Goal: Transaction & Acquisition: Purchase product/service

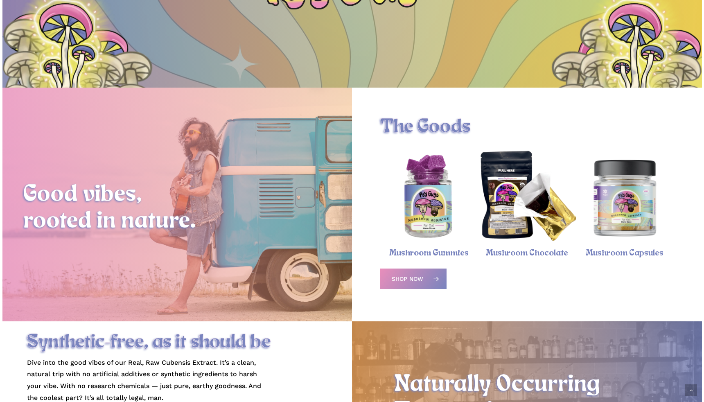
scroll to position [210, 0]
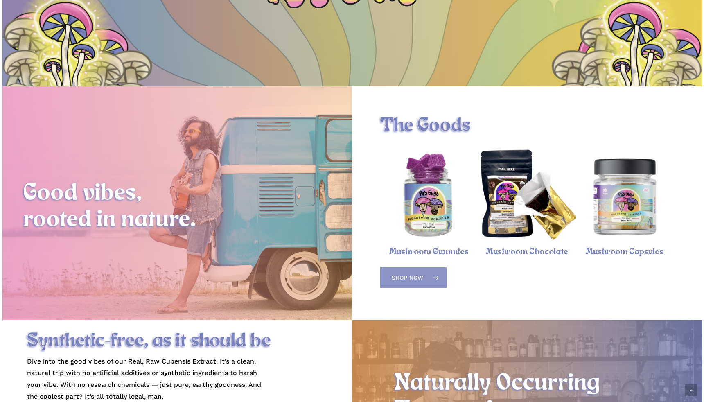
click at [426, 276] on link "Shop Now" at bounding box center [413, 277] width 66 height 20
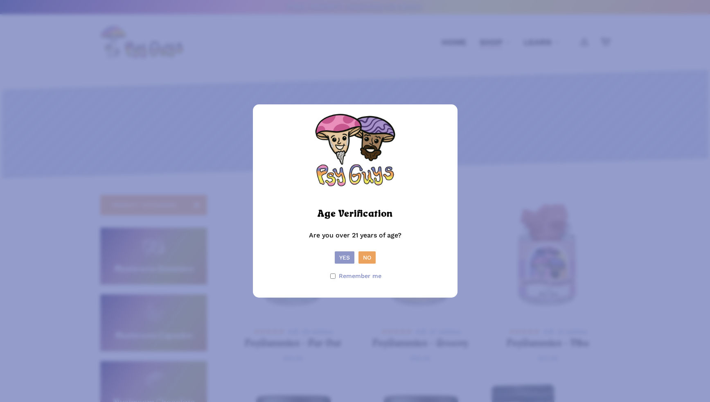
click at [348, 256] on button "Yes" at bounding box center [345, 257] width 20 height 12
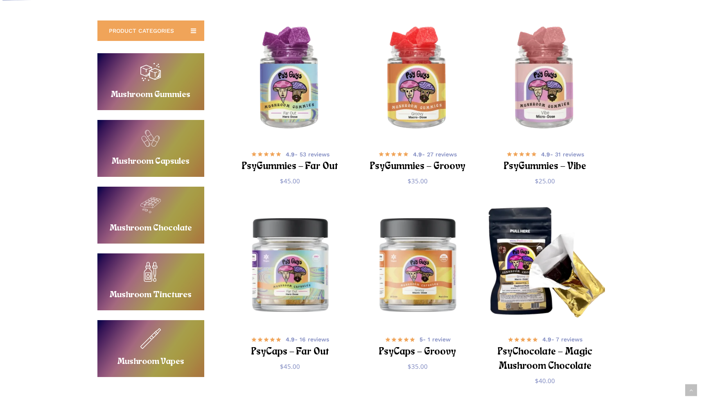
scroll to position [194, 0]
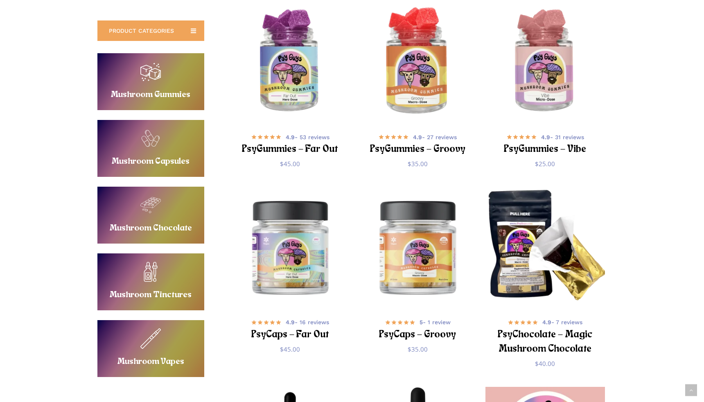
click at [424, 81] on img "PsyGummies - Groovy" at bounding box center [417, 62] width 124 height 124
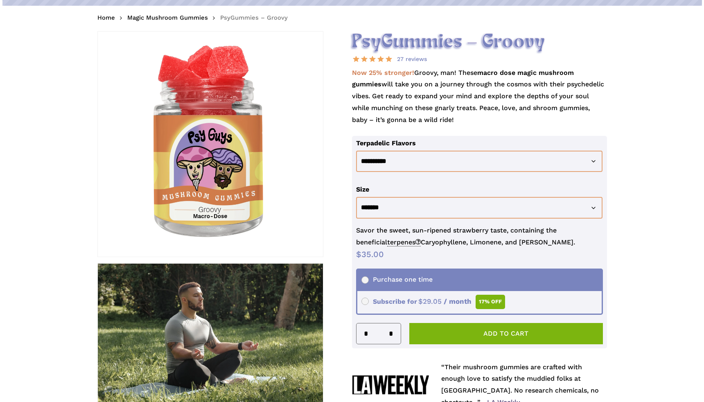
scroll to position [104, 0]
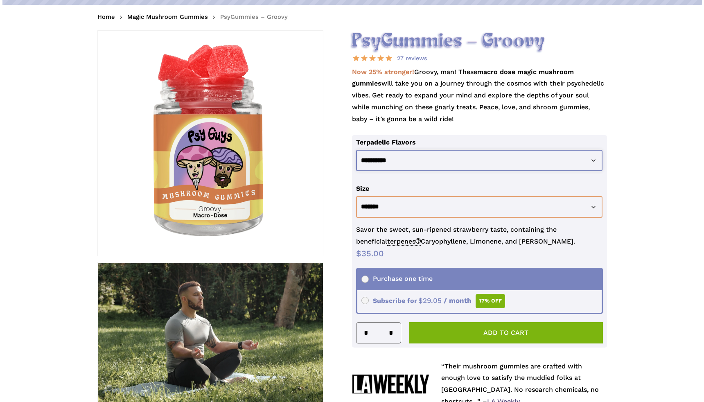
click at [410, 157] on select "**********" at bounding box center [479, 161] width 246 height 22
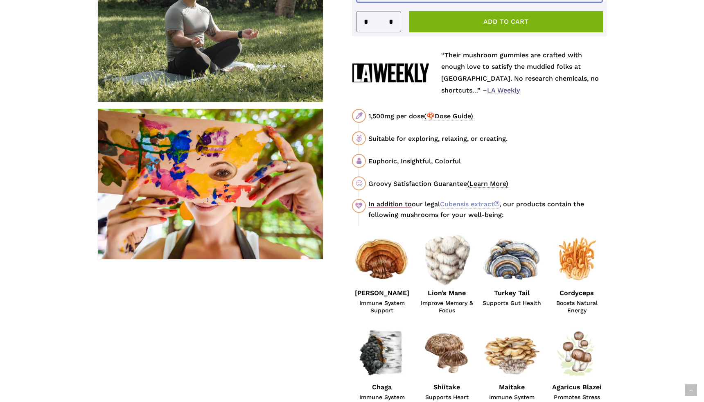
scroll to position [411, 0]
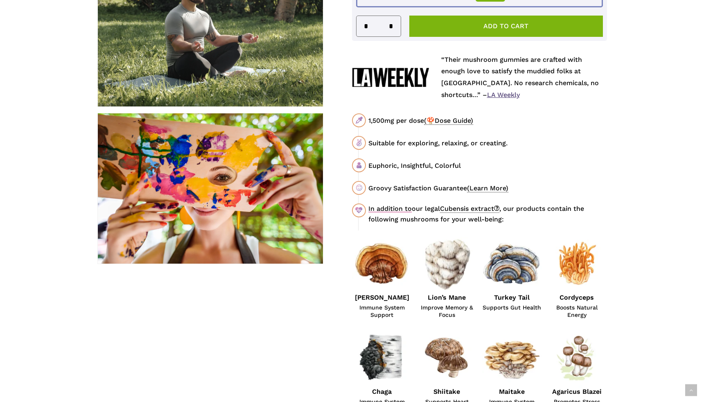
click at [493, 211] on link "Cubensis extract" at bounding box center [469, 209] width 59 height 8
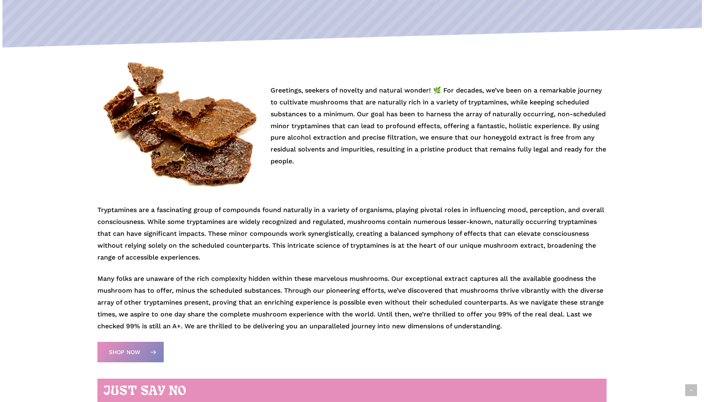
scroll to position [155, 0]
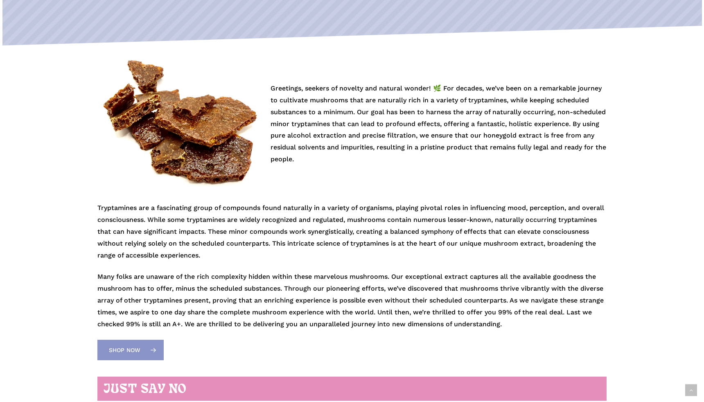
click at [126, 351] on span "Shop Now" at bounding box center [125, 350] width 32 height 8
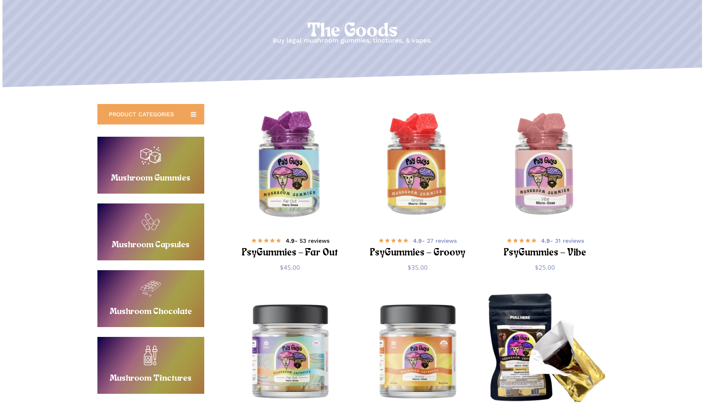
scroll to position [105, 0]
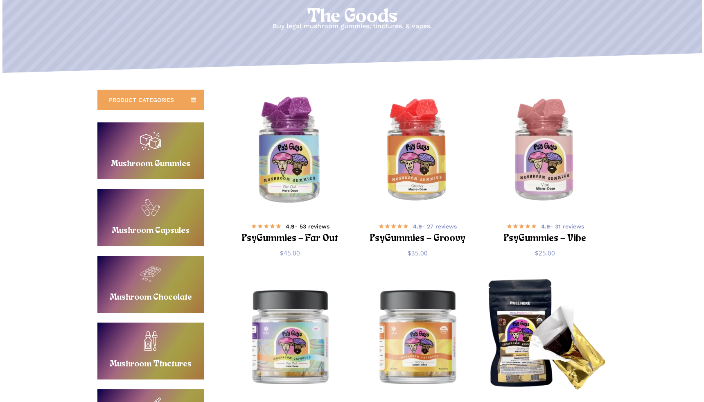
click at [290, 245] on h2 "PsyGummies – Far Out" at bounding box center [290, 238] width 99 height 15
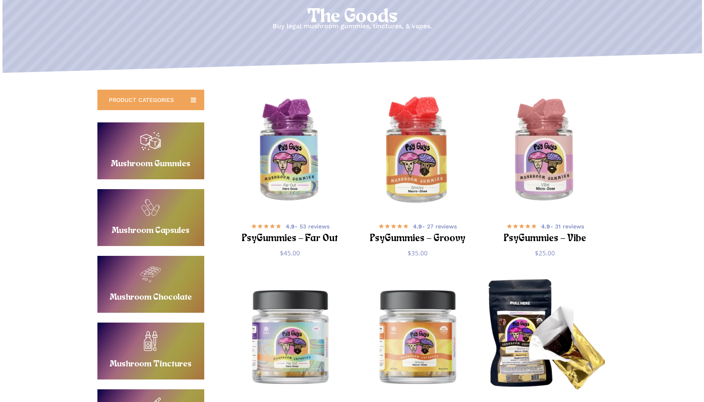
click at [409, 197] on img "PsyGummies - Groovy" at bounding box center [417, 151] width 124 height 124
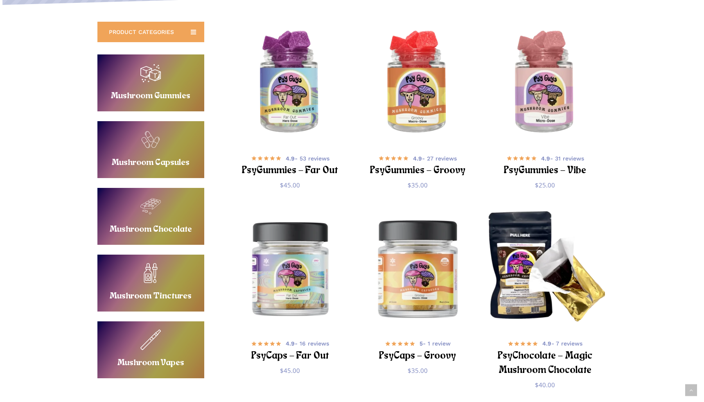
scroll to position [174, 0]
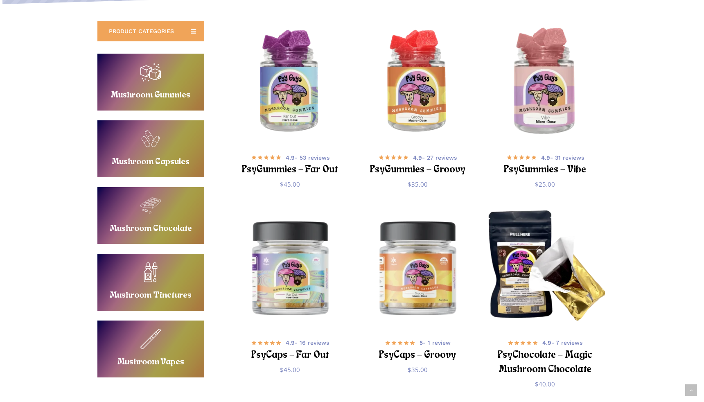
click at [559, 131] on img "PsyGummies - Vibe" at bounding box center [545, 82] width 124 height 124
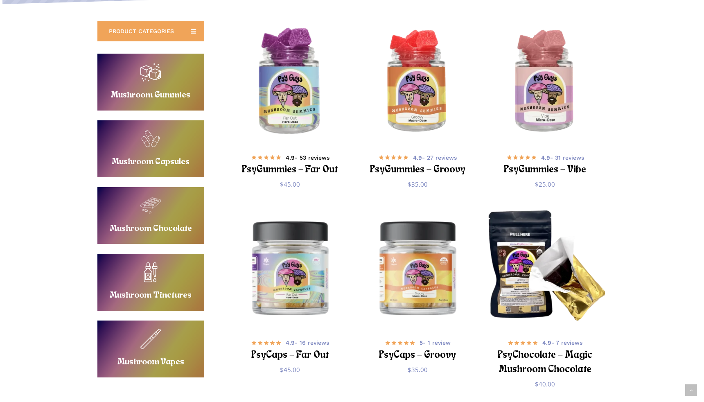
click at [306, 171] on h2 "PsyGummies – Far Out" at bounding box center [290, 169] width 99 height 15
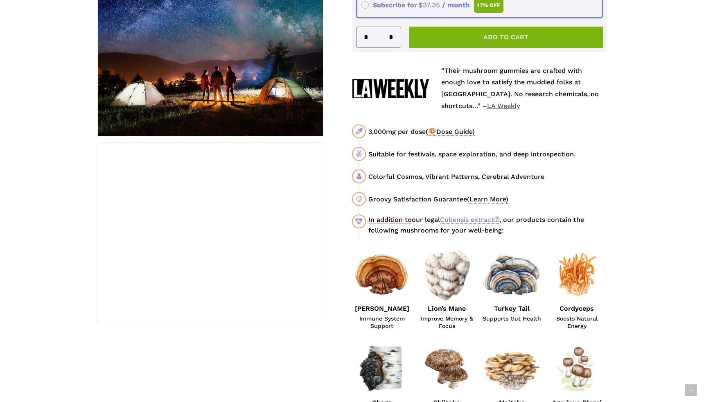
scroll to position [391, 0]
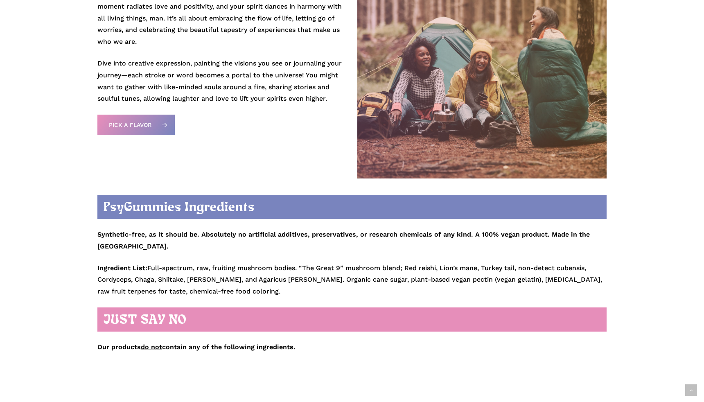
scroll to position [914, 0]
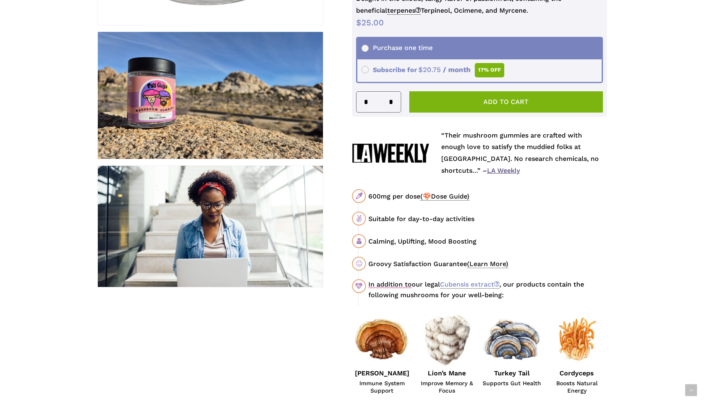
scroll to position [310, 0]
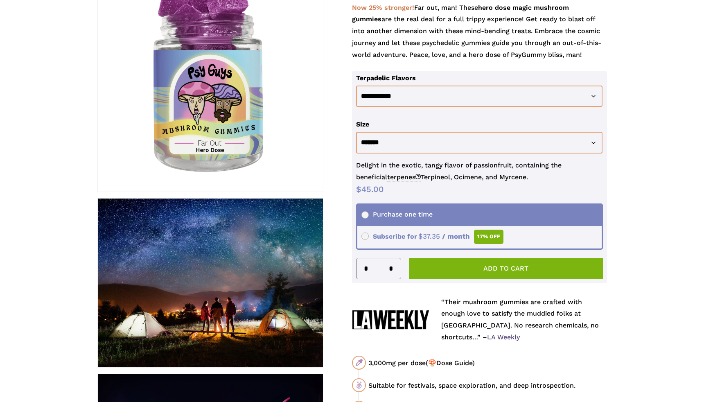
scroll to position [329, 0]
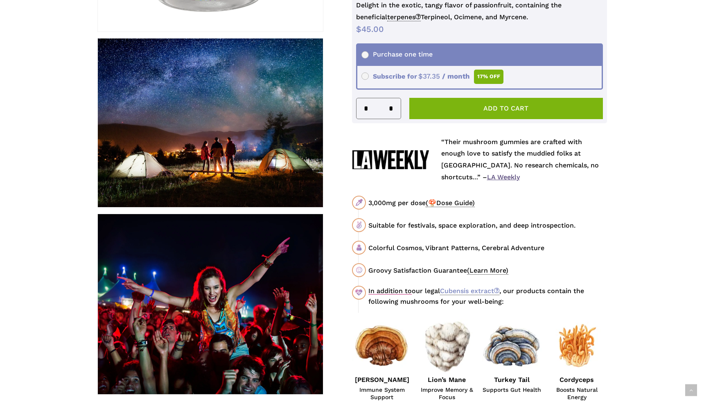
click at [456, 203] on span "(🍄Dose Guide)" at bounding box center [449, 203] width 49 height 8
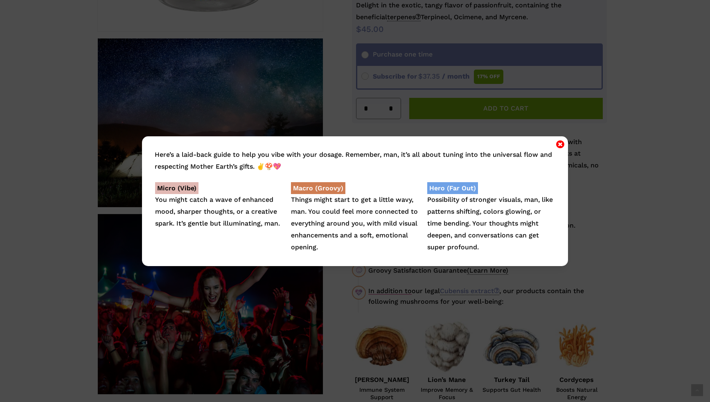
click at [558, 149] on icon "Close" at bounding box center [560, 144] width 8 height 10
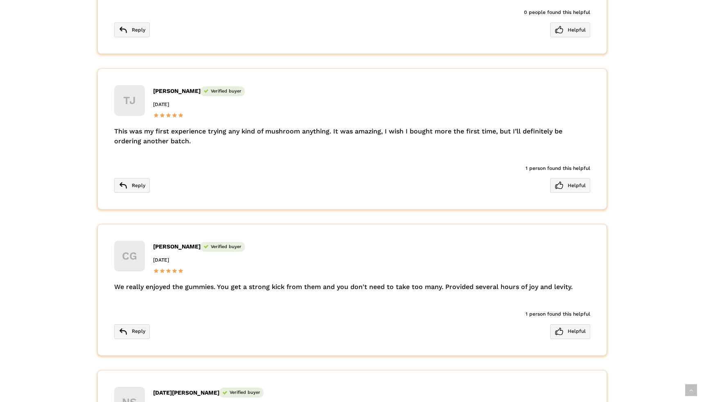
scroll to position [1981, 0]
